Goal: Task Accomplishment & Management: Manage account settings

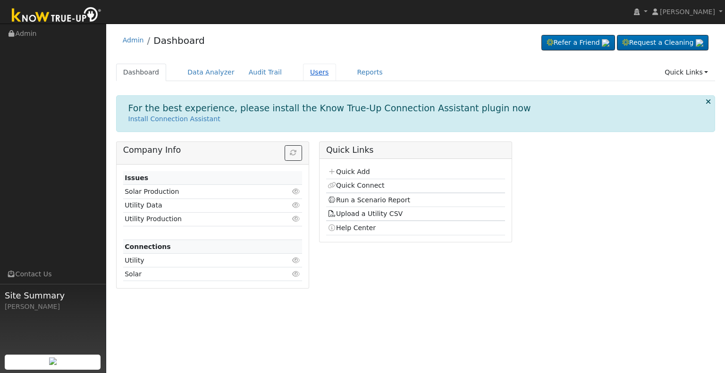
click at [311, 68] on link "Users" at bounding box center [319, 72] width 33 height 17
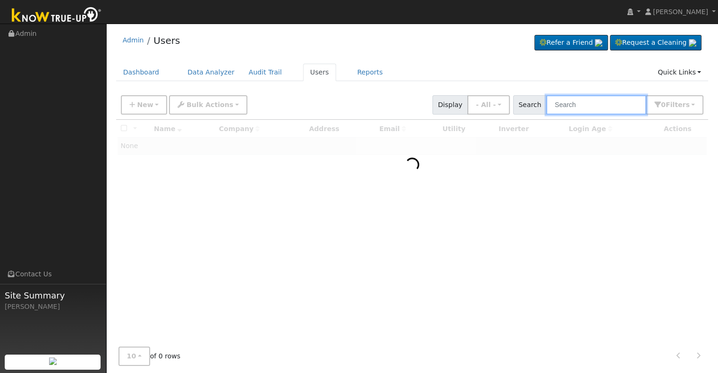
click at [577, 99] on input "text" at bounding box center [596, 104] width 100 height 19
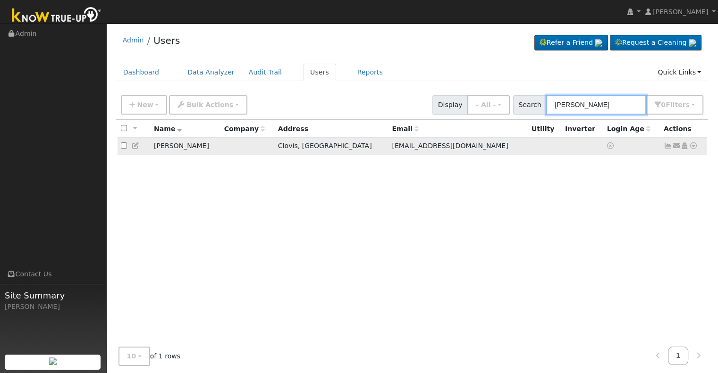
type input "craig stei"
click at [684, 147] on icon at bounding box center [684, 145] width 8 height 7
